Goal: Book appointment/travel/reservation

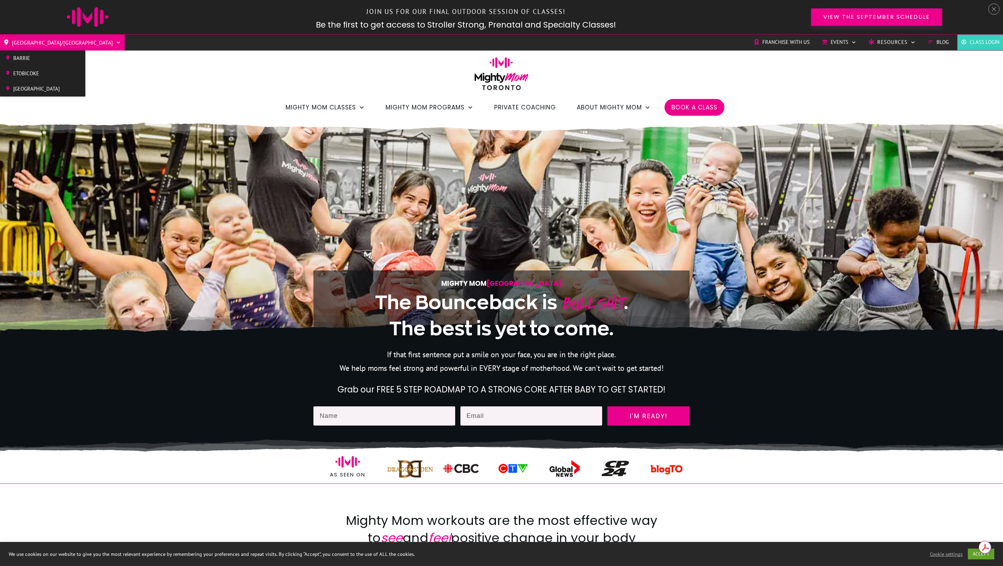
click at [36, 43] on span "[GEOGRAPHIC_DATA]/[GEOGRAPHIC_DATA]" at bounding box center [62, 42] width 101 height 11
click at [37, 89] on span "[GEOGRAPHIC_DATA]" at bounding box center [36, 89] width 47 height 10
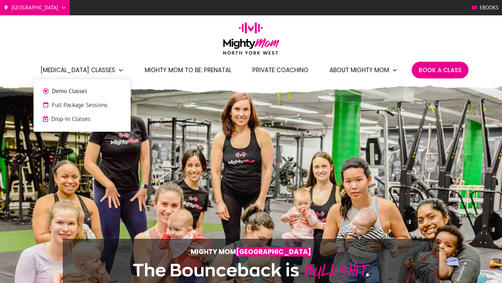
click at [79, 104] on span "Full Package Sessions" at bounding box center [87, 105] width 70 height 9
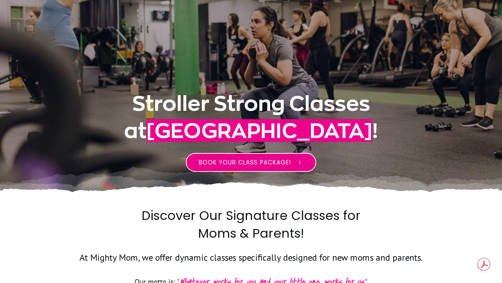
click at [267, 163] on span "BOOK YOUR CLASS PACKAGE!" at bounding box center [245, 162] width 92 height 8
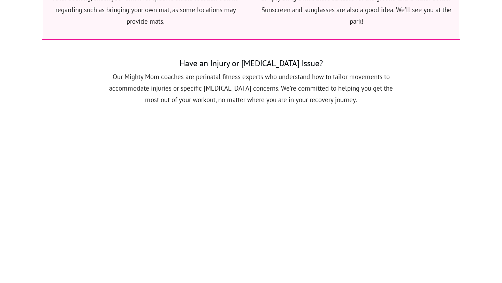
scroll to position [648, 0]
